Goal: Navigation & Orientation: Understand site structure

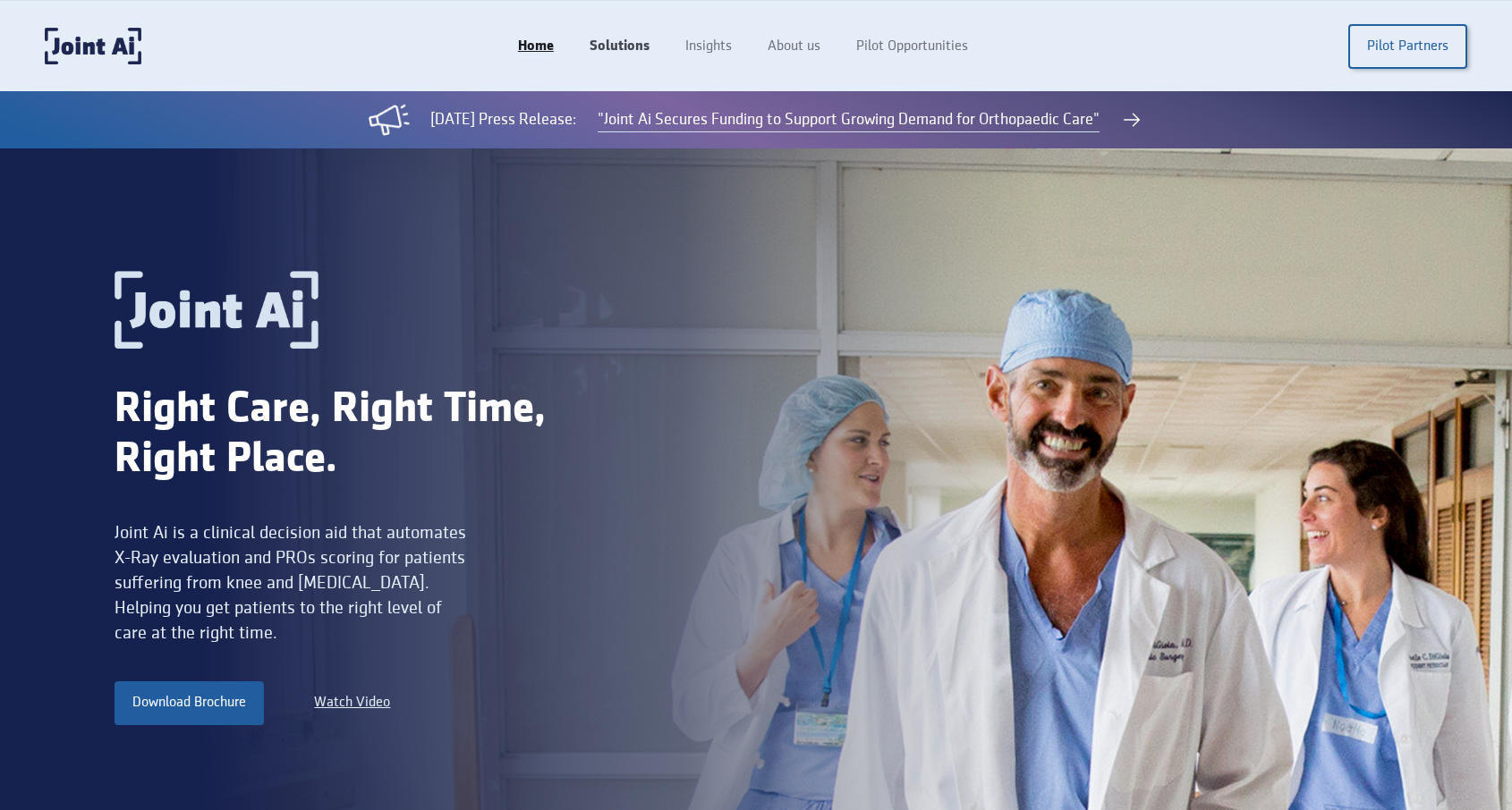
click at [615, 41] on link "Solutions" at bounding box center [620, 46] width 96 height 34
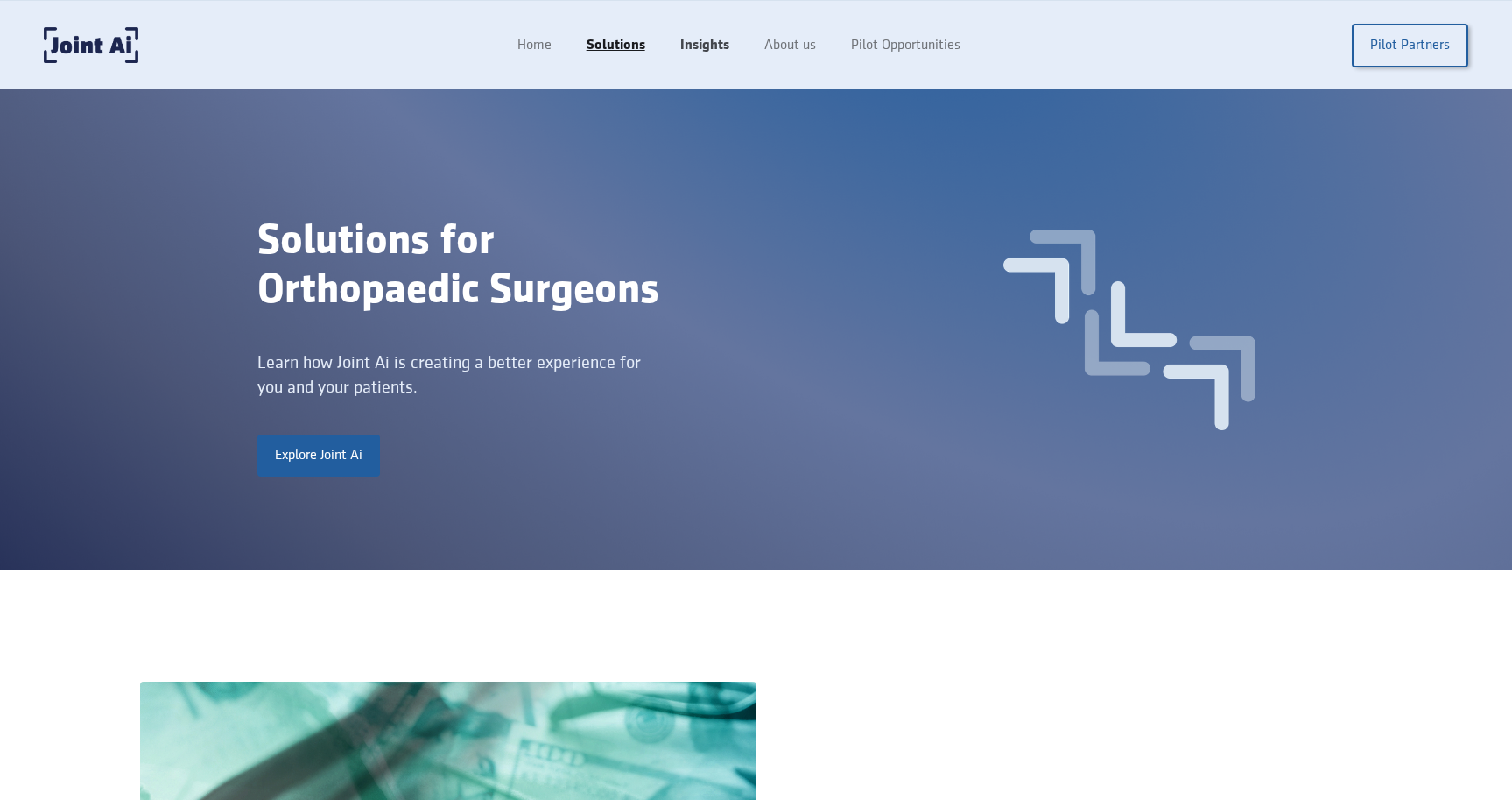
click at [713, 39] on link "Insights" at bounding box center [705, 45] width 84 height 33
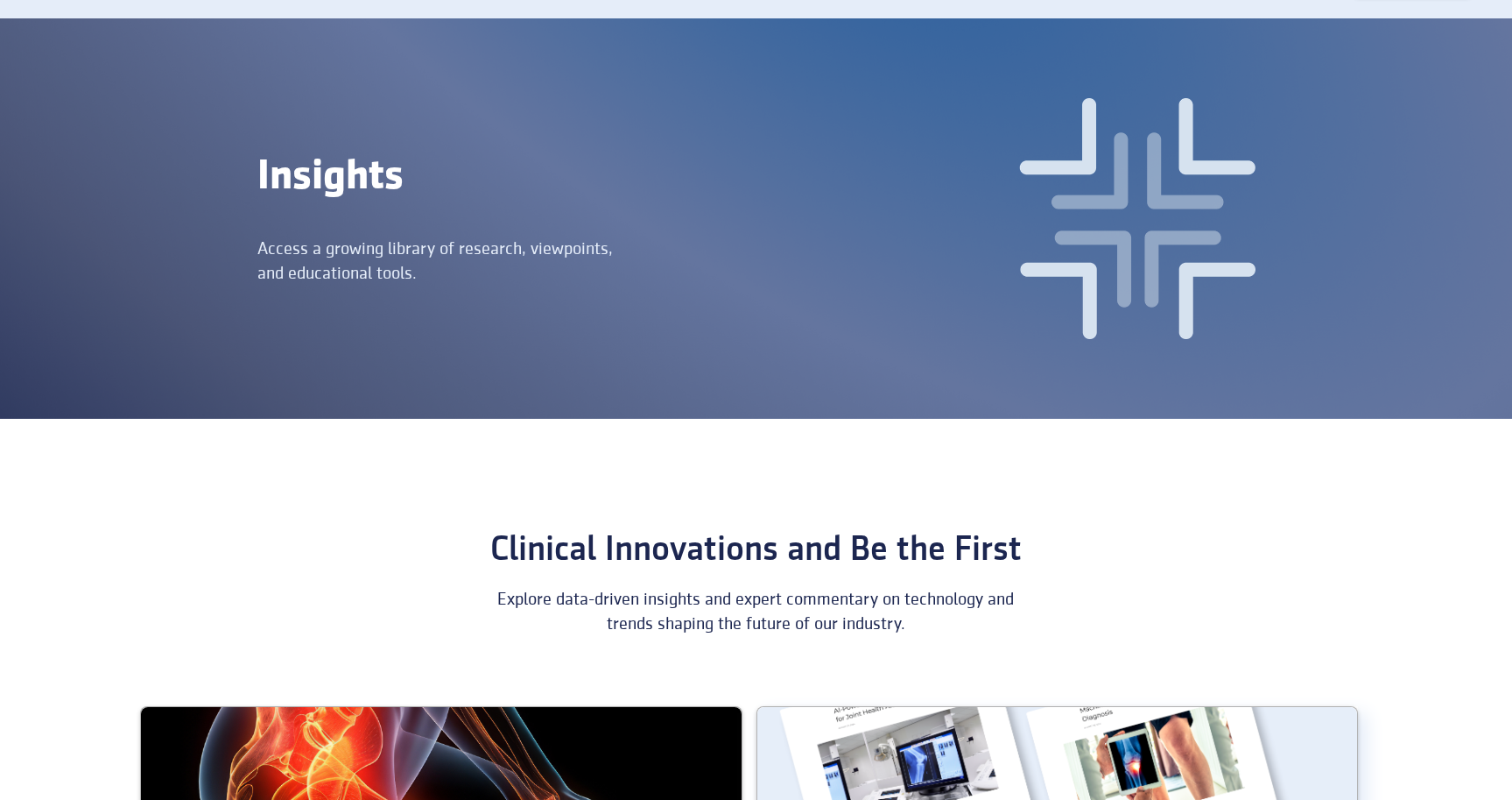
scroll to position [13, 0]
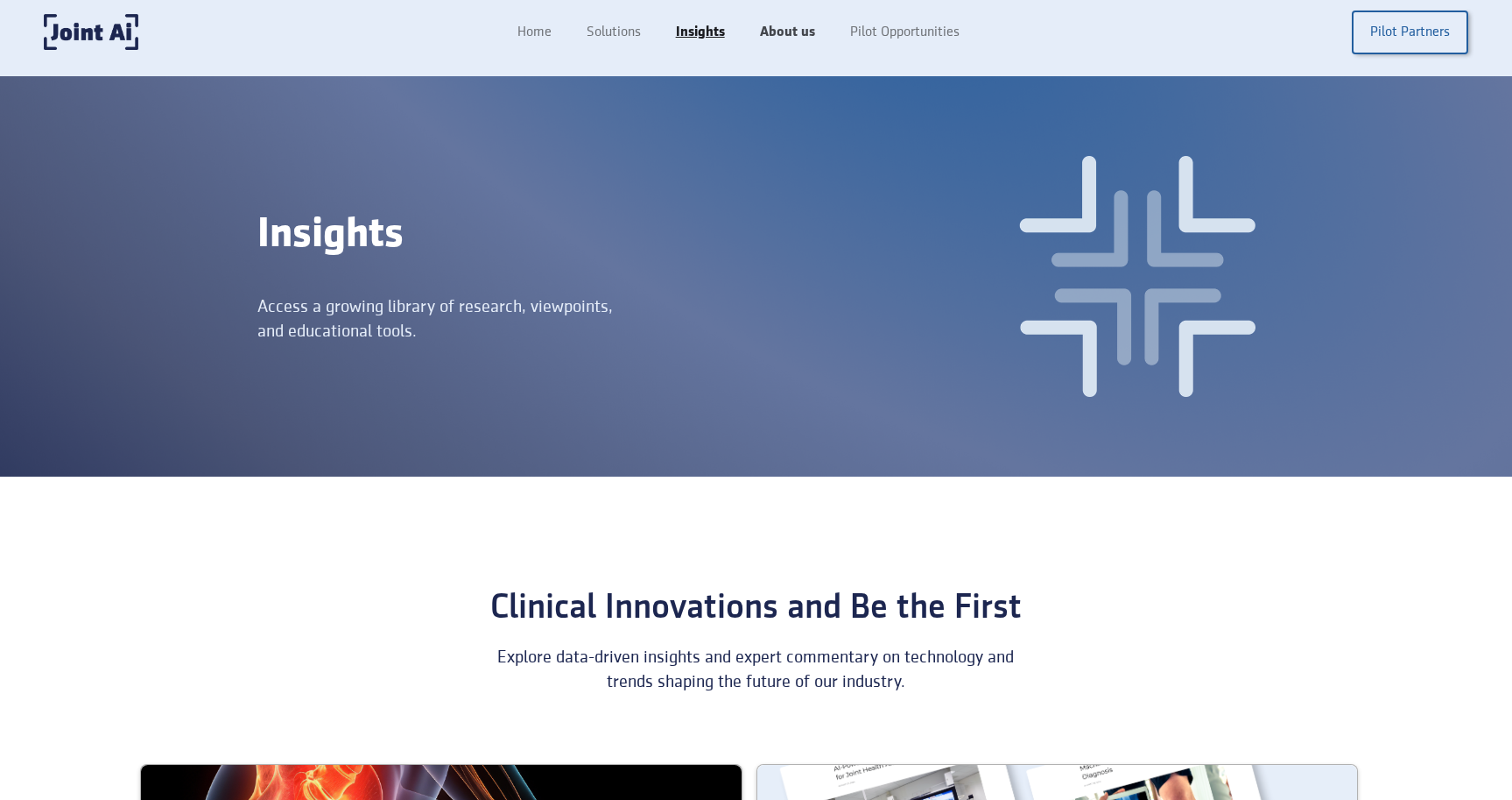
click at [779, 36] on link "About us" at bounding box center [787, 32] width 90 height 33
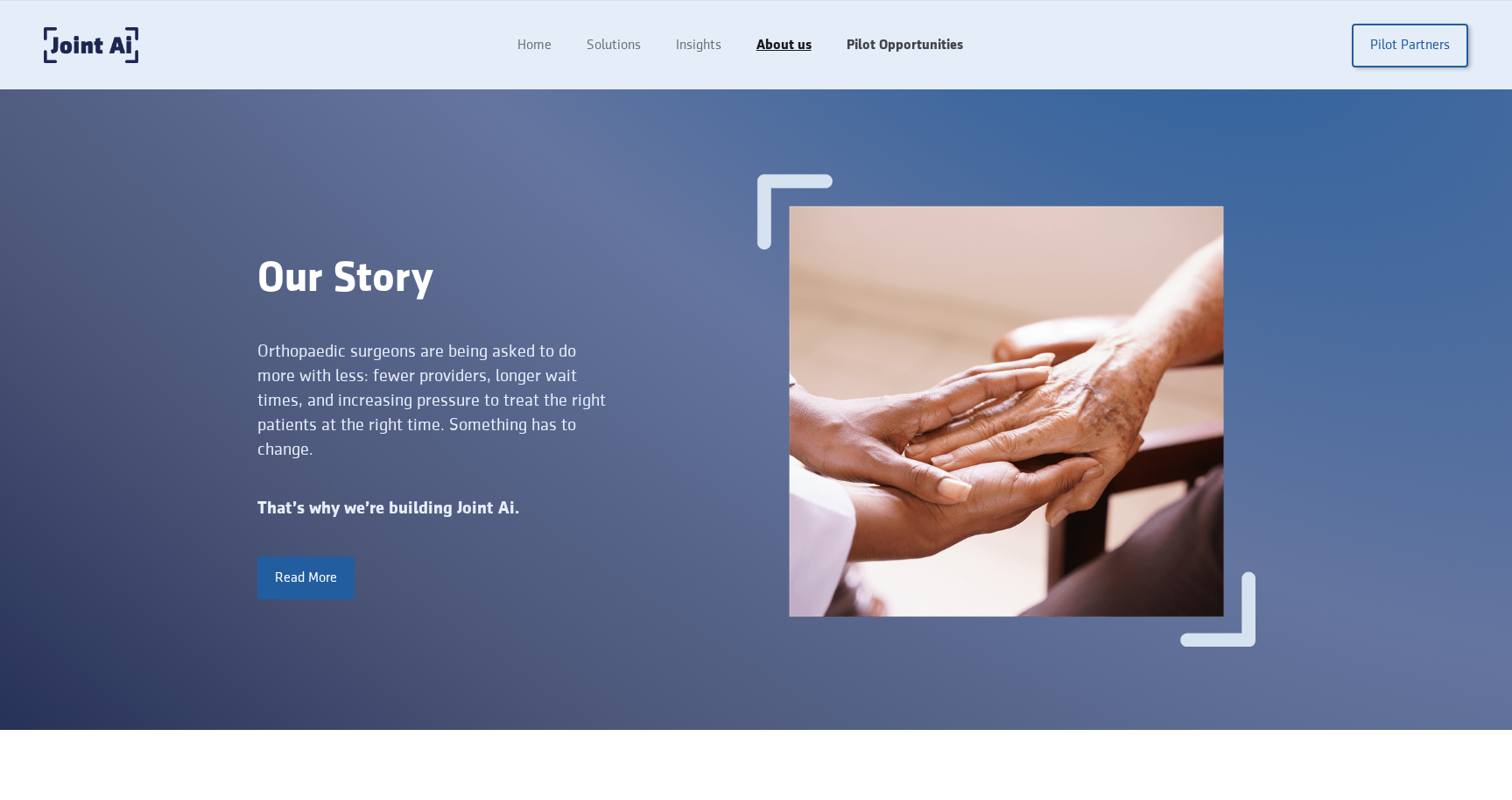
click at [891, 53] on link "Pilot Opportunities" at bounding box center [905, 45] width 151 height 33
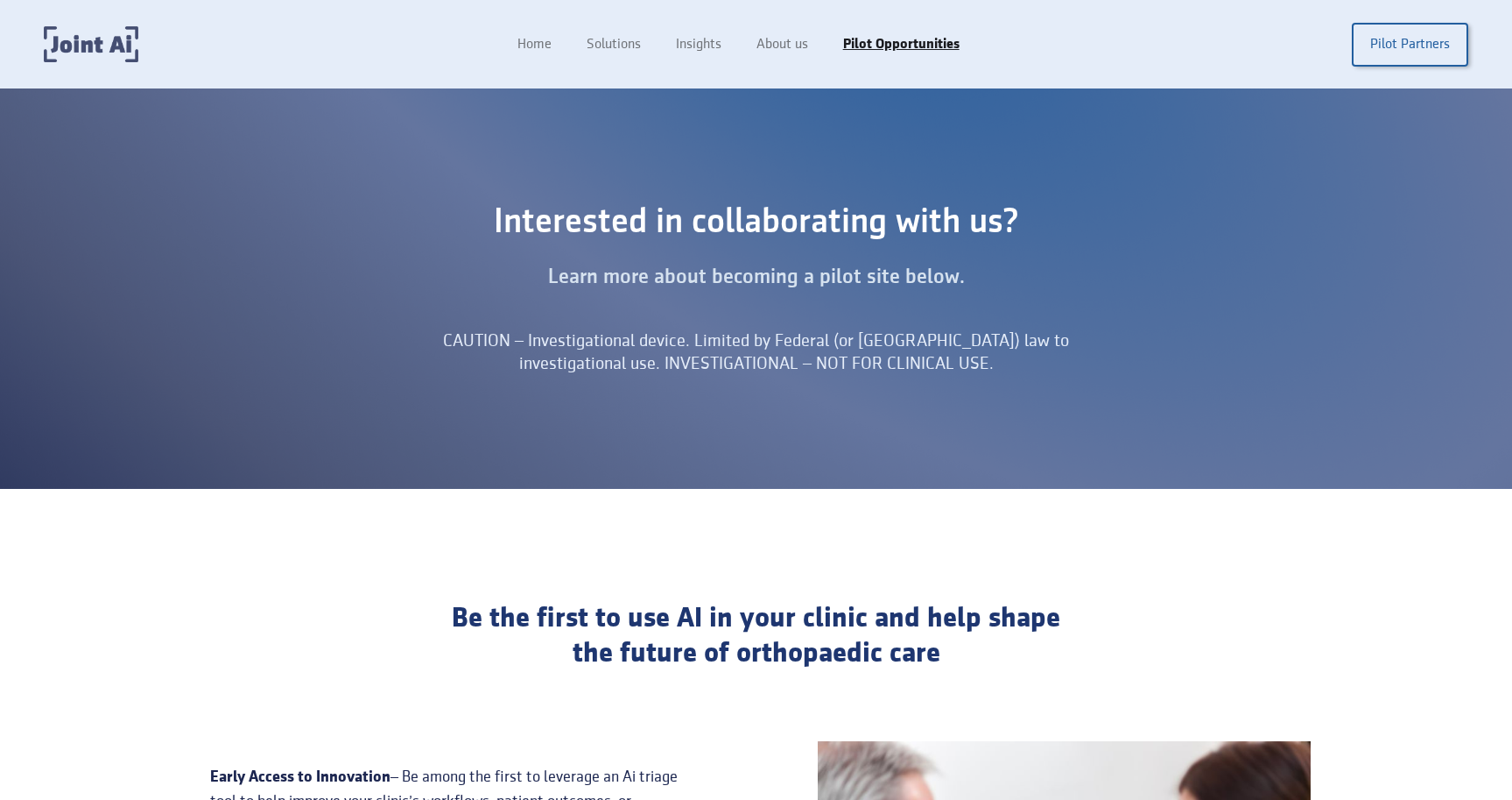
click at [86, 57] on img "home" at bounding box center [91, 44] width 95 height 36
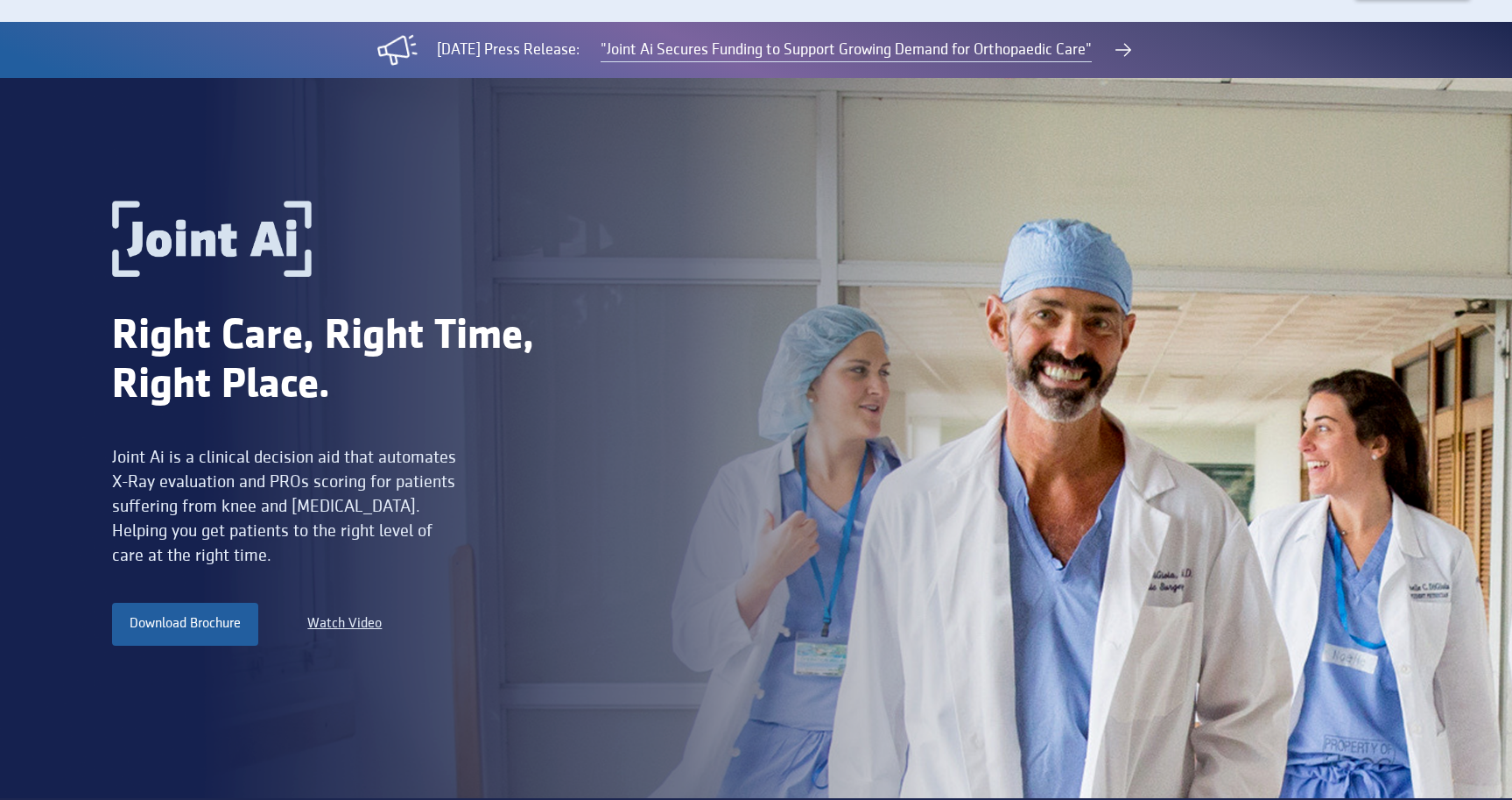
scroll to position [64, 0]
